Goal: Information Seeking & Learning: Learn about a topic

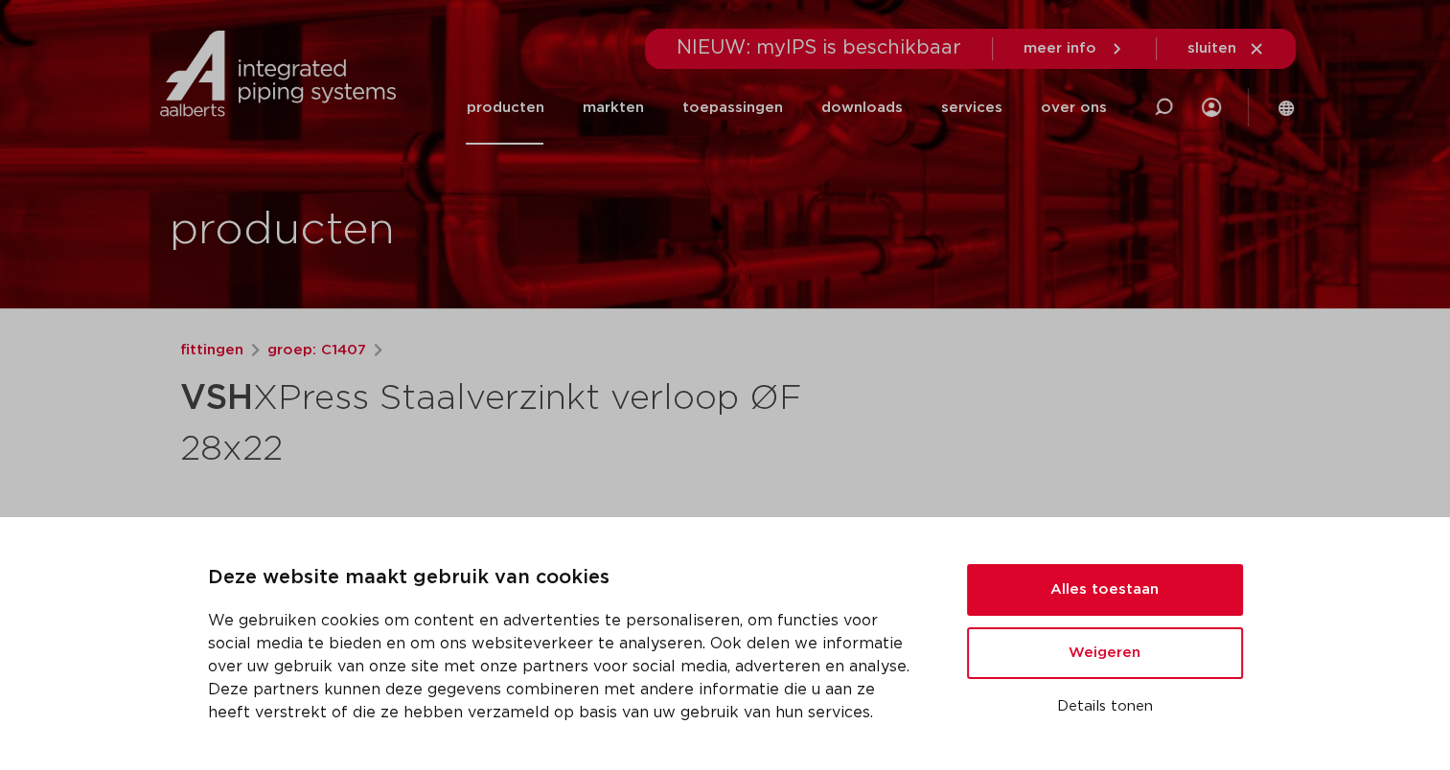
scroll to position [192, 0]
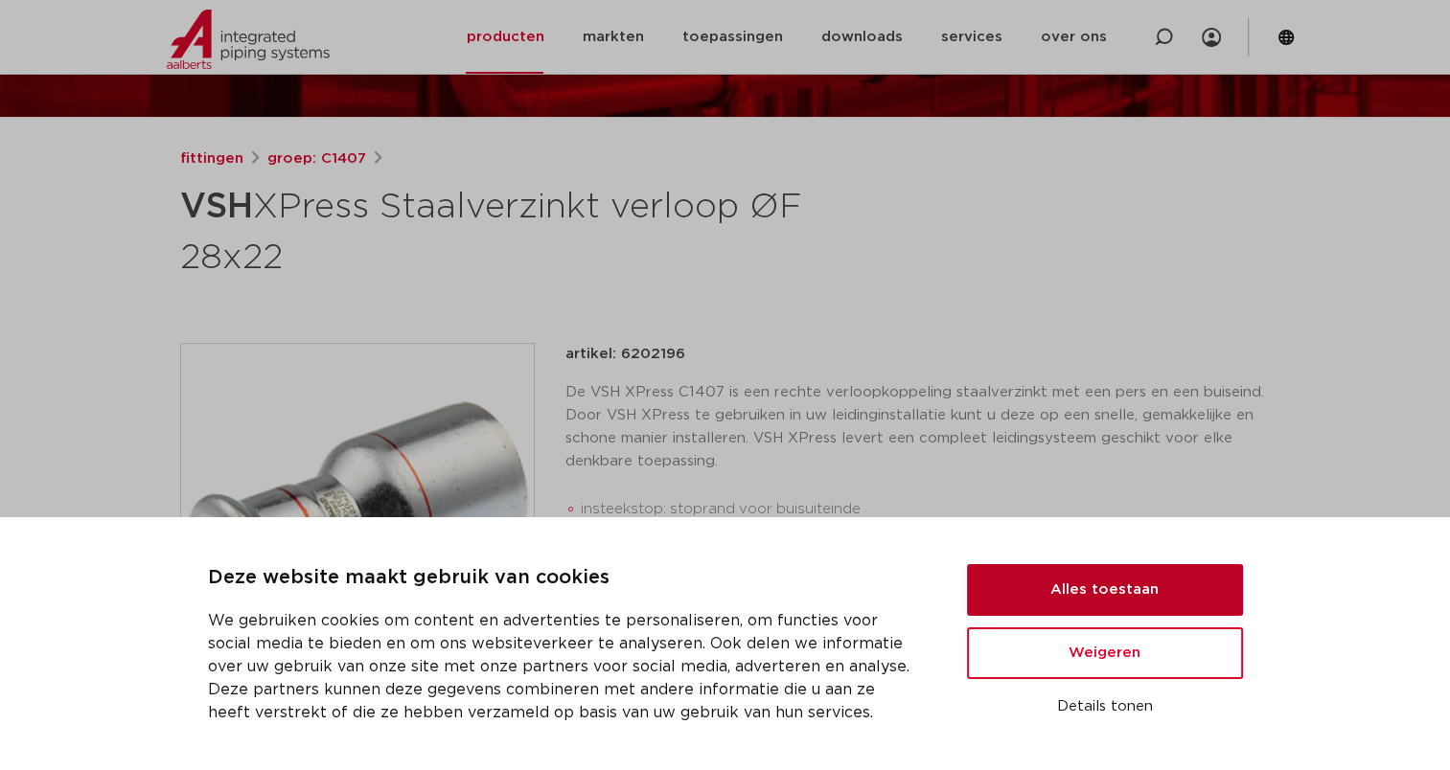
click at [1074, 588] on button "Alles toestaan" at bounding box center [1105, 590] width 276 height 52
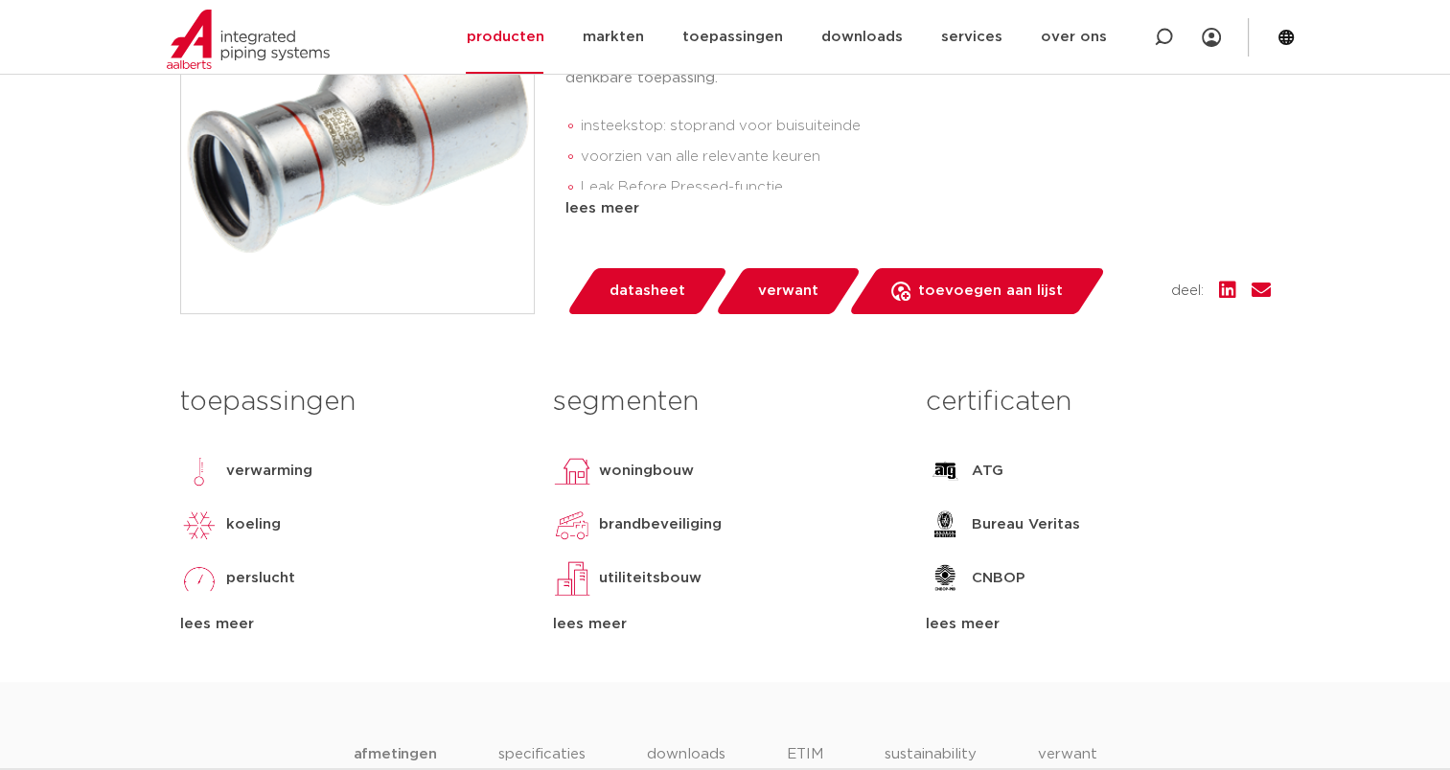
scroll to position [0, 0]
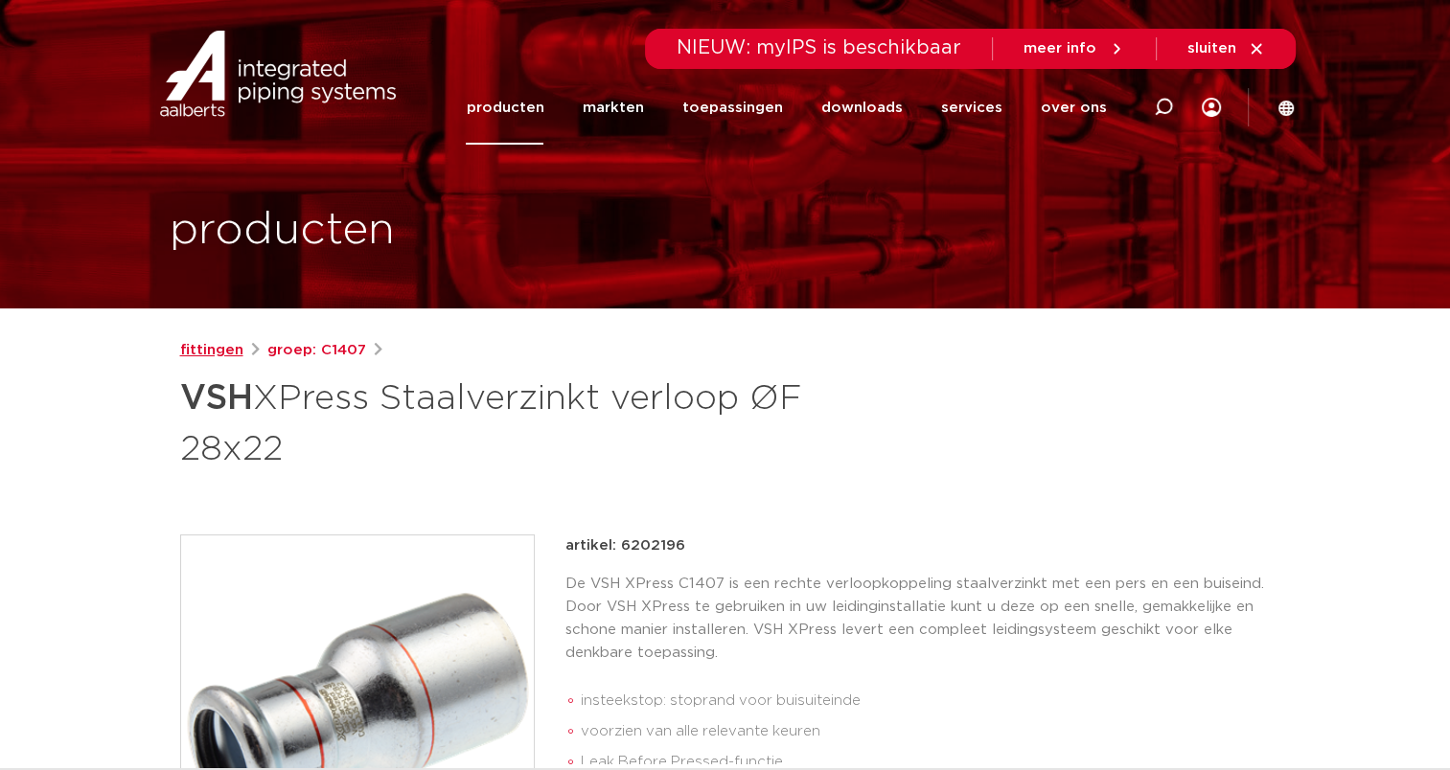
click at [228, 353] on link "fittingen" at bounding box center [211, 350] width 63 height 23
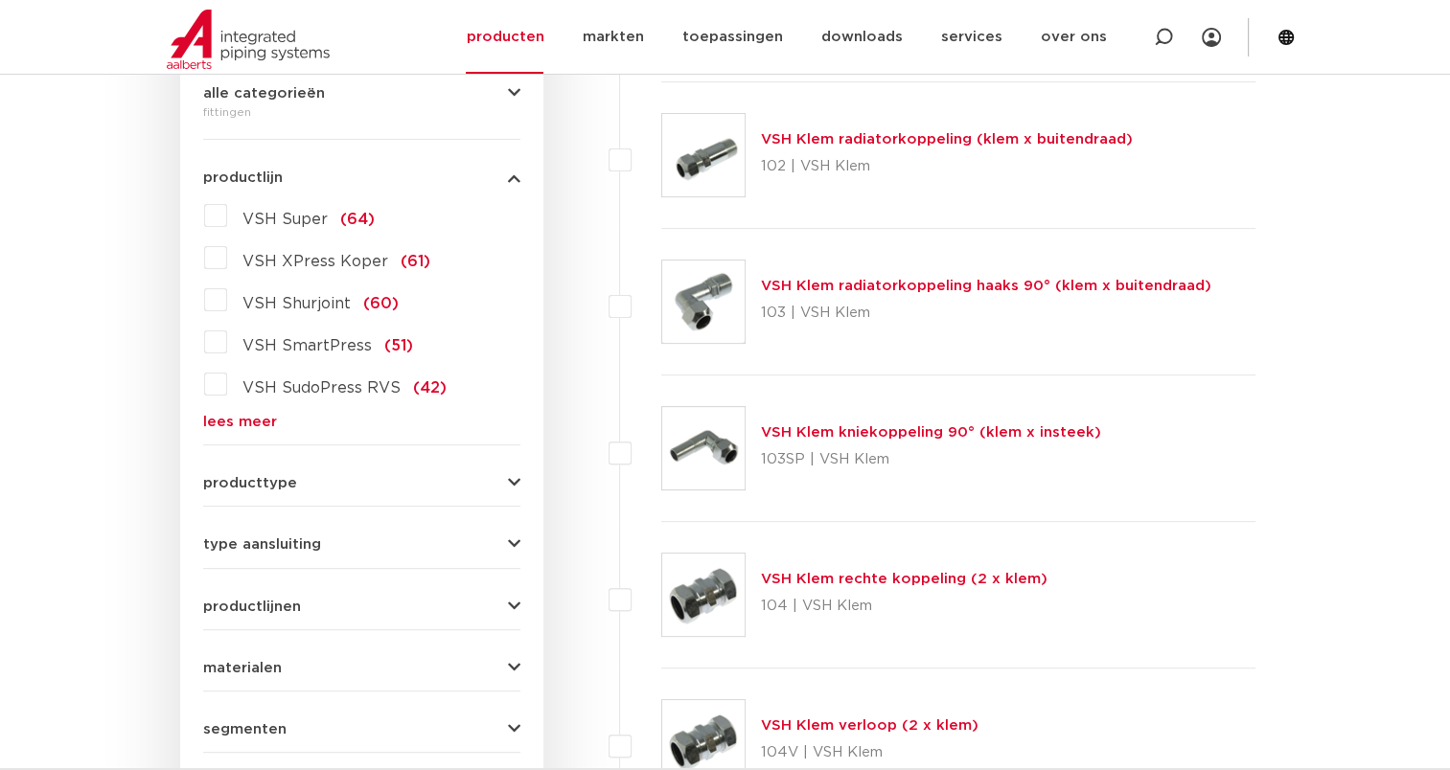
scroll to position [383, 0]
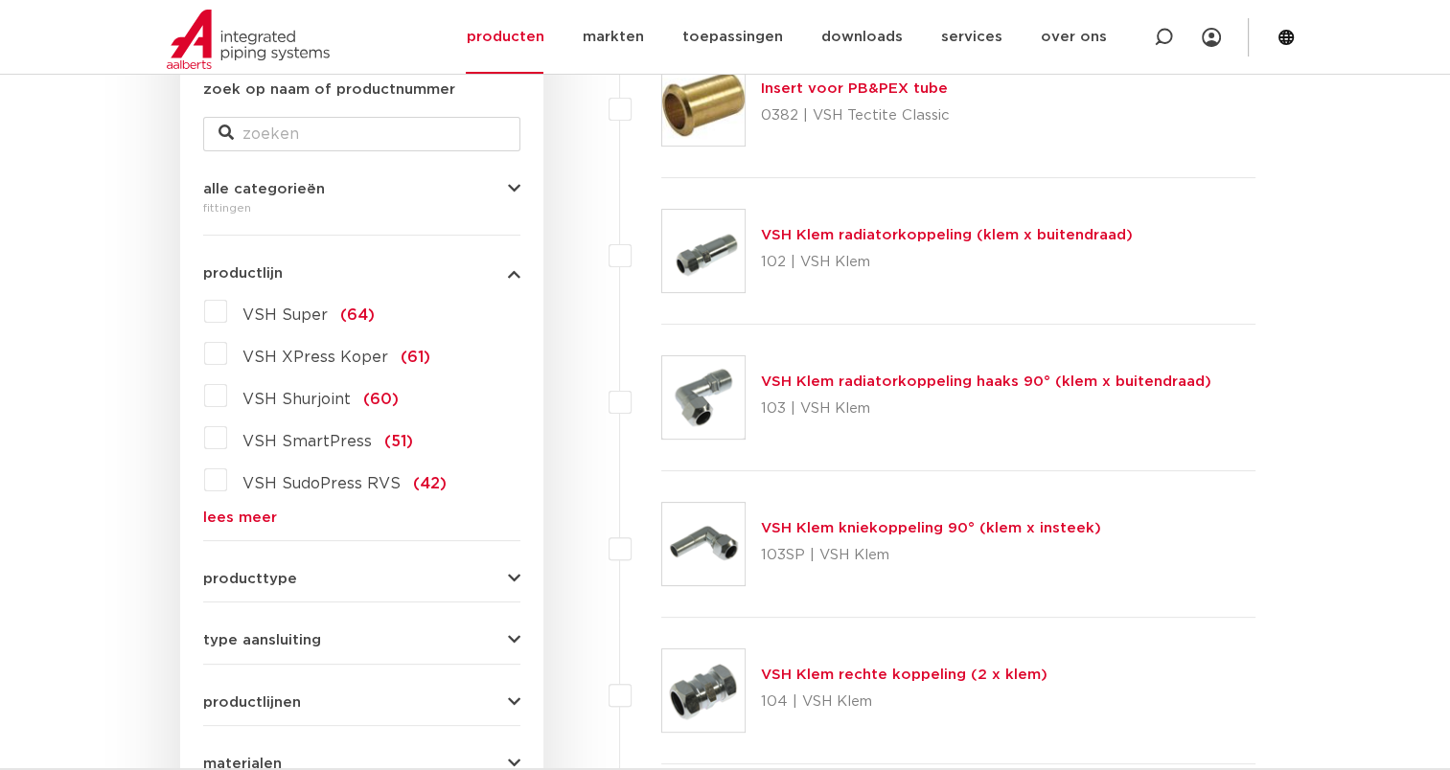
click at [230, 514] on link "lees meer" at bounding box center [361, 518] width 317 height 14
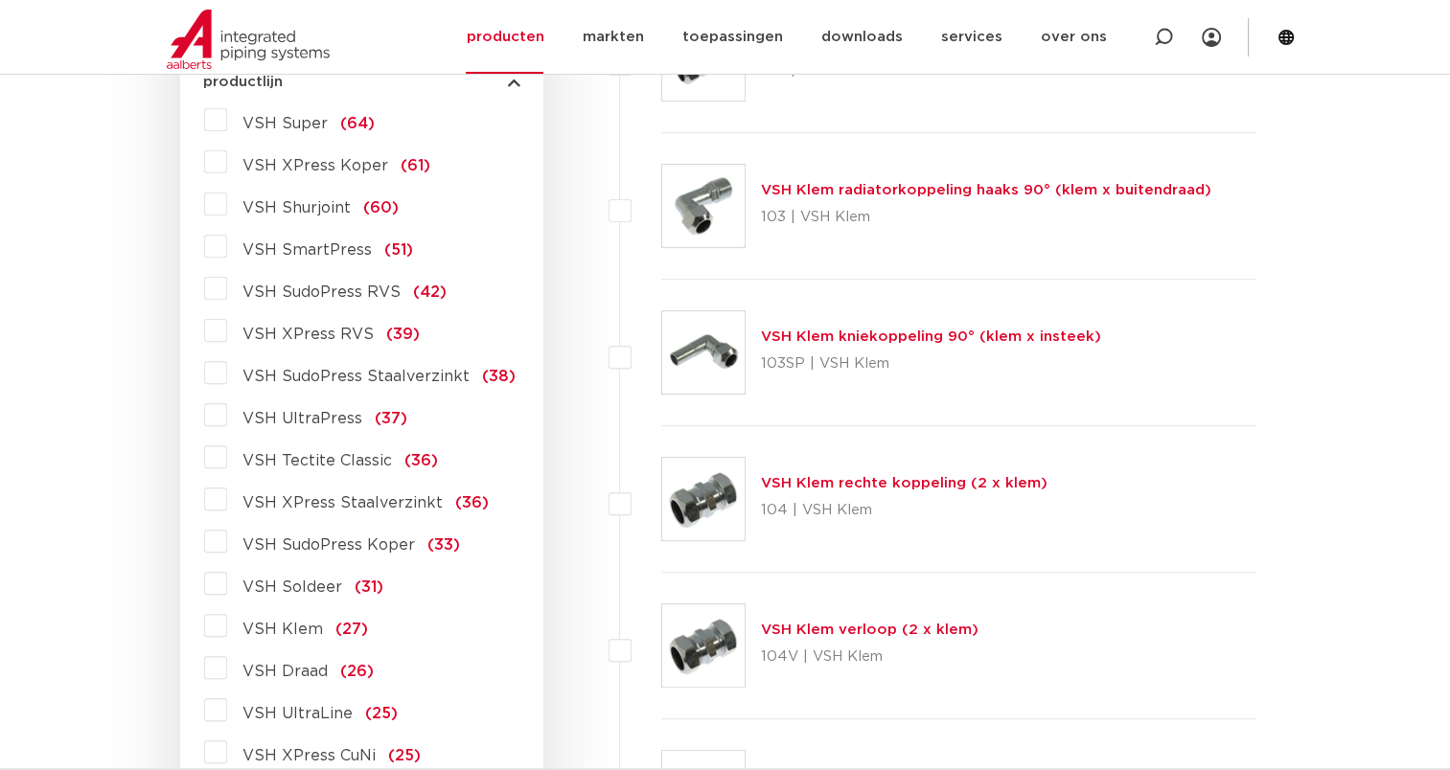
scroll to position [671, 0]
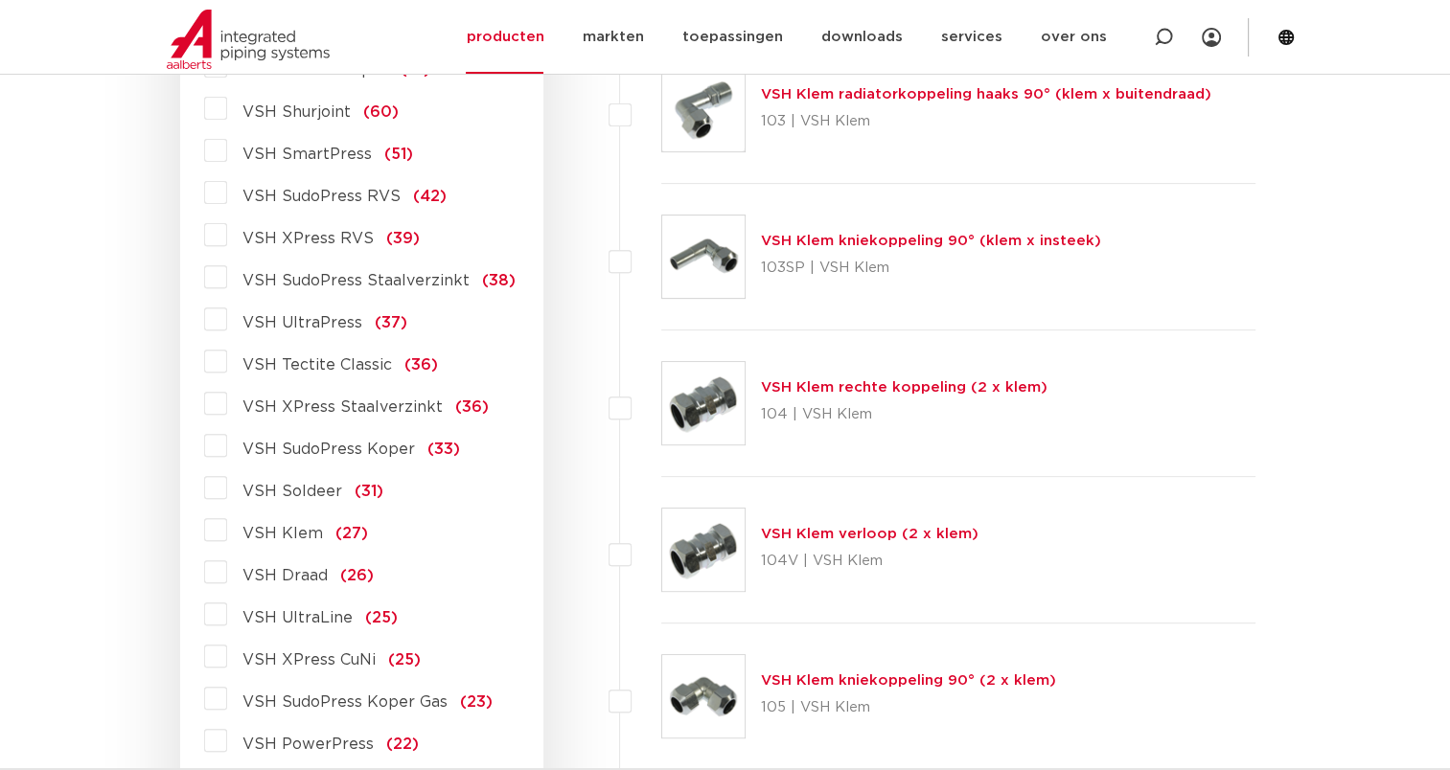
click at [227, 405] on label "VSH XPress Staalverzinkt (36)" at bounding box center [358, 403] width 262 height 31
click at [0, 0] on input "VSH XPress Staalverzinkt (36)" at bounding box center [0, 0] width 0 height 0
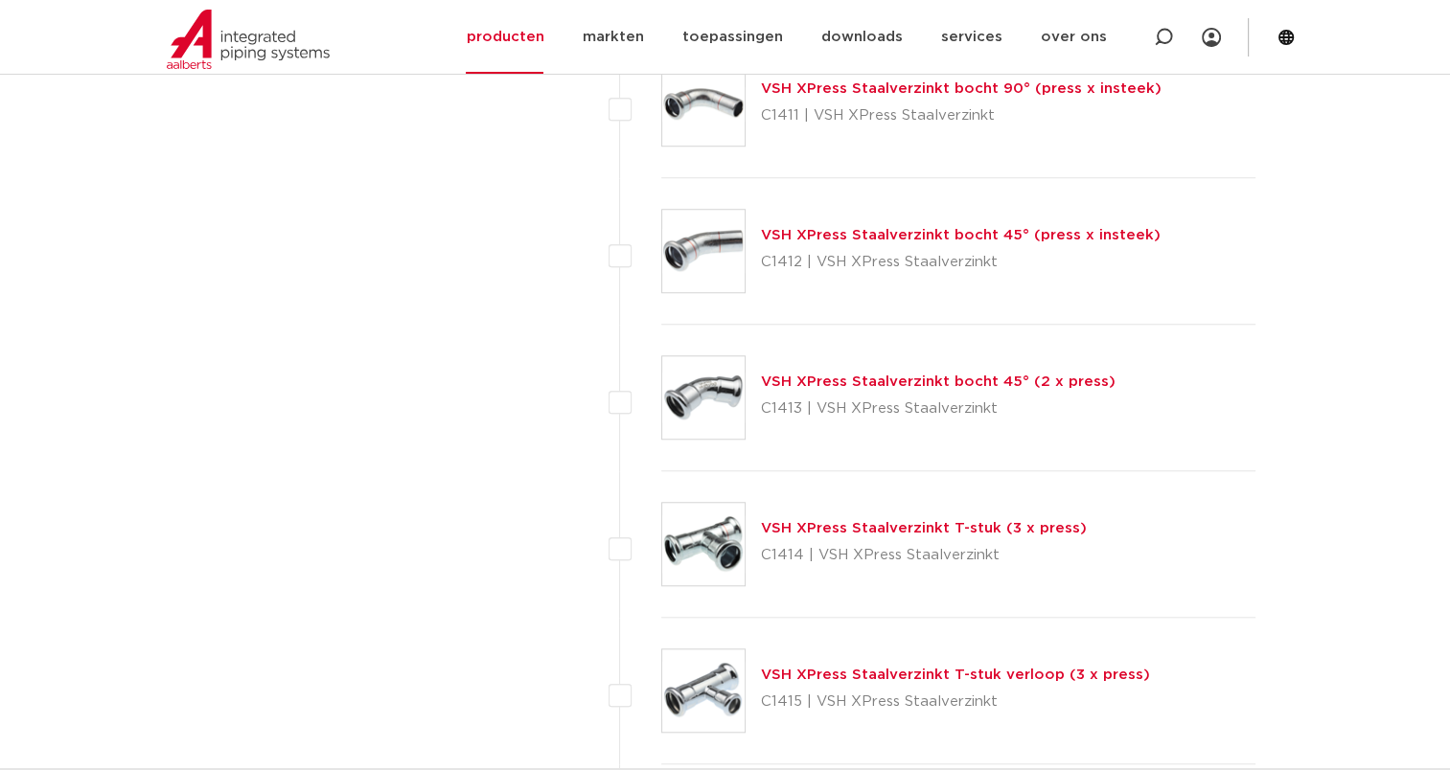
scroll to position [1652, 0]
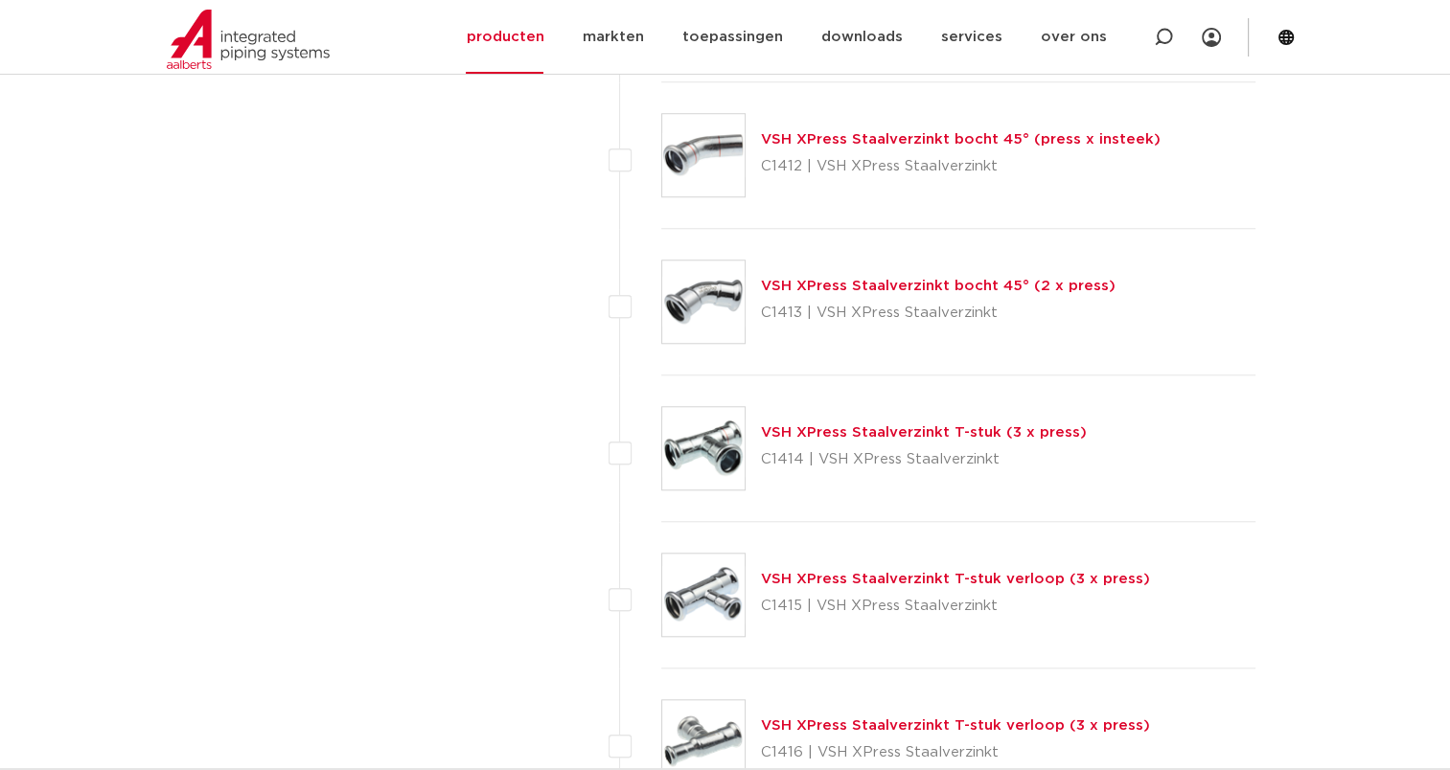
click at [824, 576] on link "VSH XPress Staalverzinkt T-stuk verloop (3 x press)" at bounding box center [955, 579] width 389 height 14
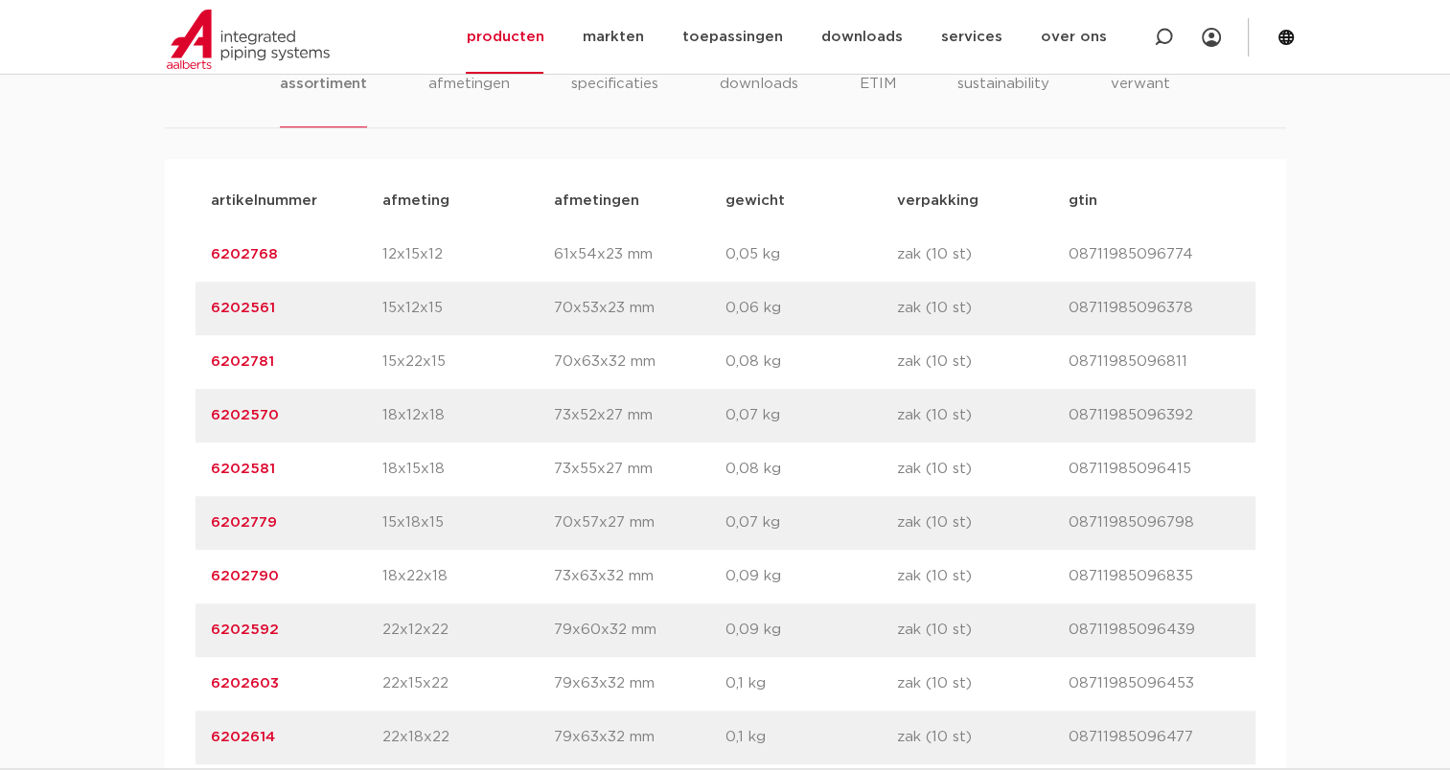
scroll to position [1533, 0]
